Goal: Navigation & Orientation: Find specific page/section

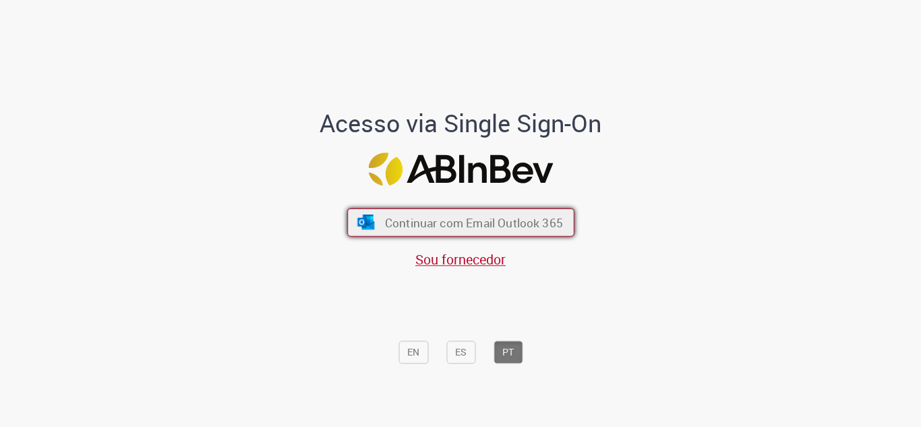
click at [408, 222] on span "Continuar com Email Outlook 365" at bounding box center [473, 221] width 178 height 15
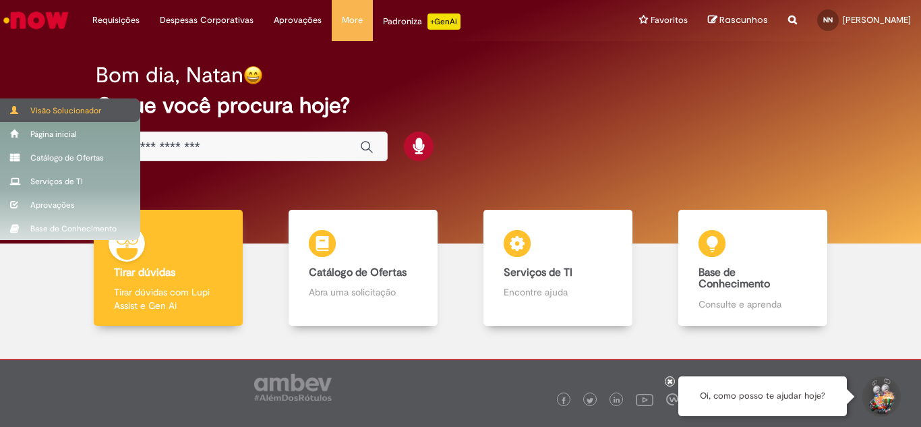
click at [11, 109] on span at bounding box center [15, 110] width 10 height 8
click at [19, 106] on span at bounding box center [15, 110] width 10 height 8
click at [52, 114] on div "Visão Solucionador" at bounding box center [70, 110] width 140 height 24
